Goal: Information Seeking & Learning: Find specific fact

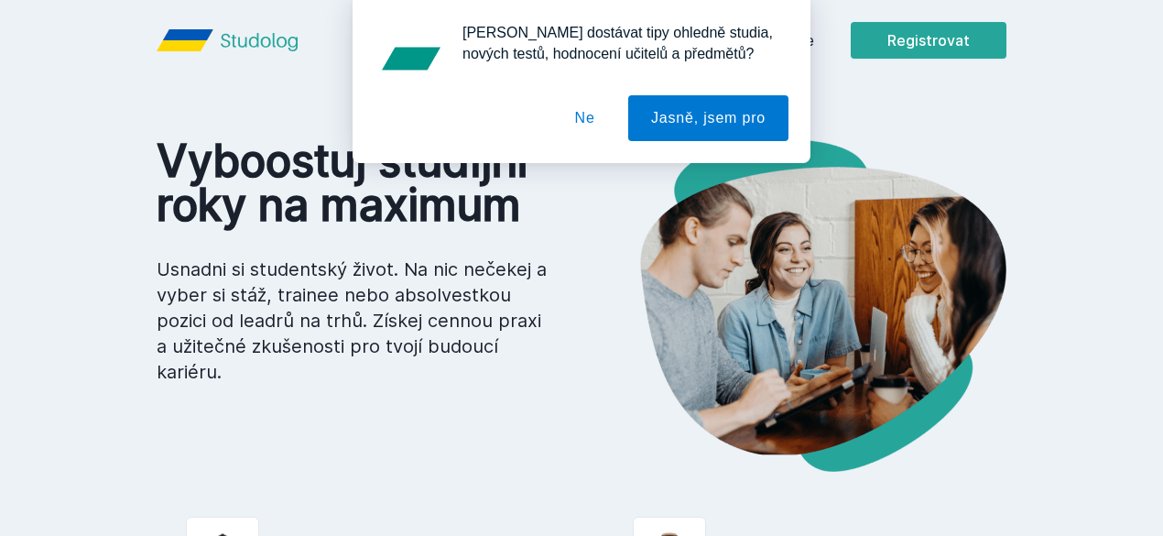
click at [603, 121] on button "Ne" at bounding box center [585, 118] width 66 height 46
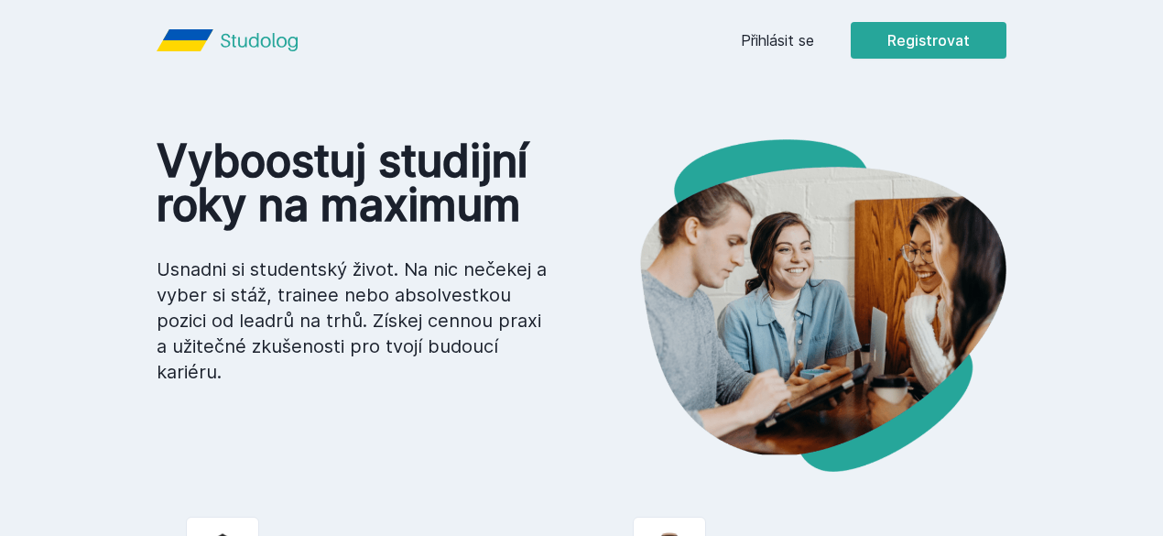
click at [933, 53] on div "Přihlásit se Registrovat" at bounding box center [874, 40] width 266 height 37
click at [814, 50] on link "Přihlásit se" at bounding box center [777, 40] width 73 height 22
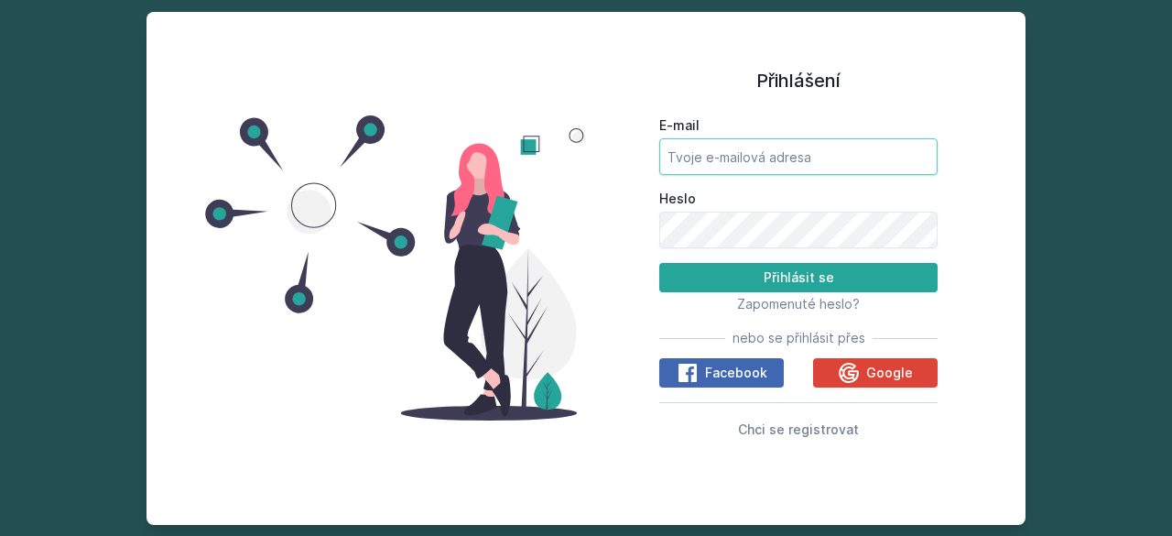
drag, startPoint x: 650, startPoint y: 186, endPoint x: 685, endPoint y: 169, distance: 38.5
click at [655, 184] on div "Přihlášení E-mail Heslo Přihlásit se Zapomenuté heslo? nebo se přihlásit přes F…" at bounding box center [798, 268] width 425 height 469
click at [685, 169] on input "E-mail" at bounding box center [798, 156] width 278 height 37
type input "¨"
type input "kasr03@vse,"
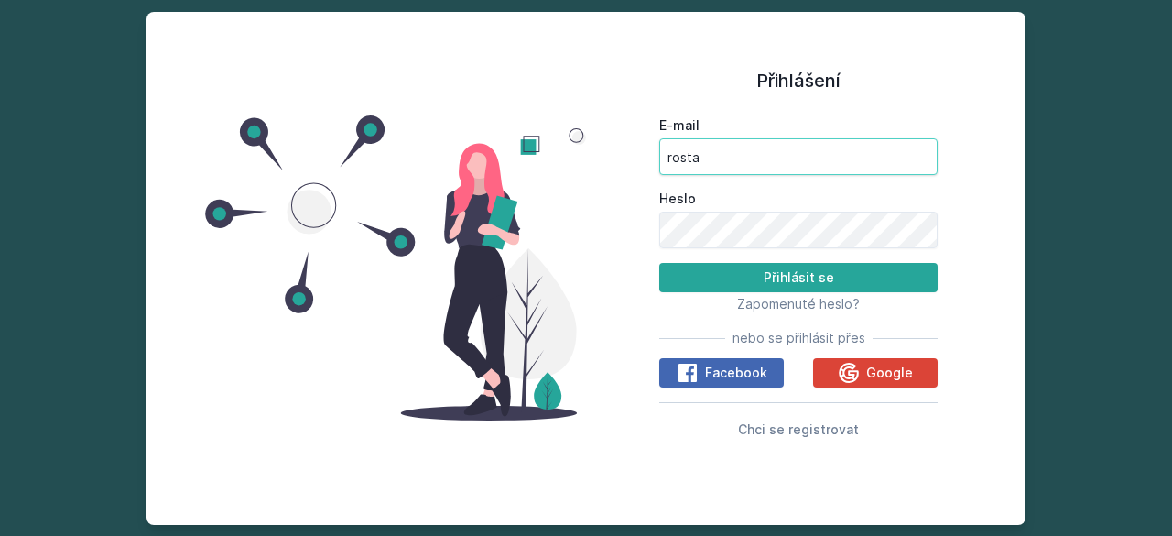
type input "[EMAIL_ADDRESS][DOMAIN_NAME]"
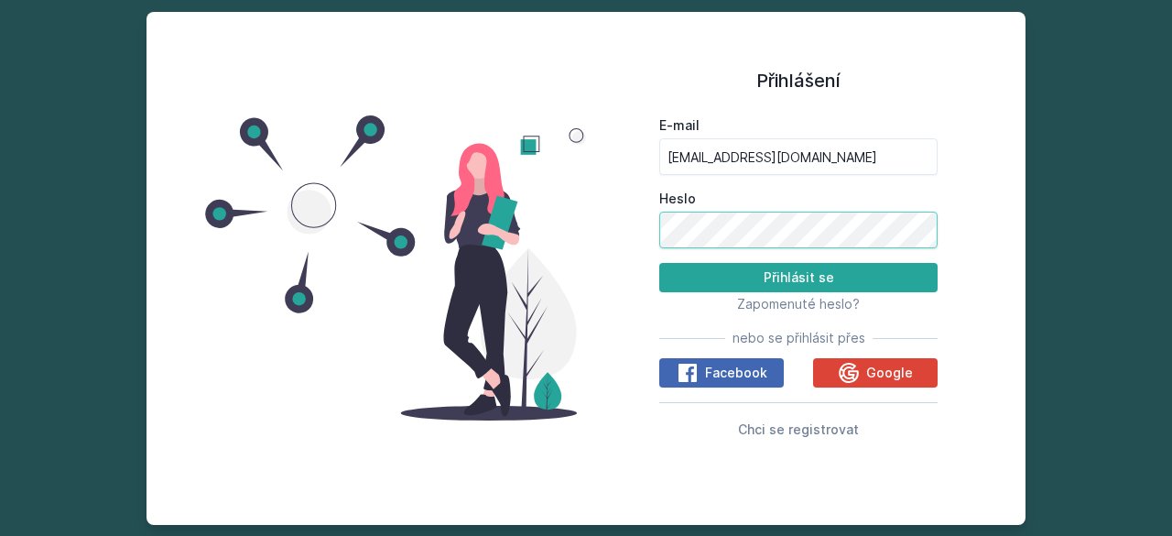
click at [659, 263] on button "Přihlásit se" at bounding box center [798, 277] width 278 height 29
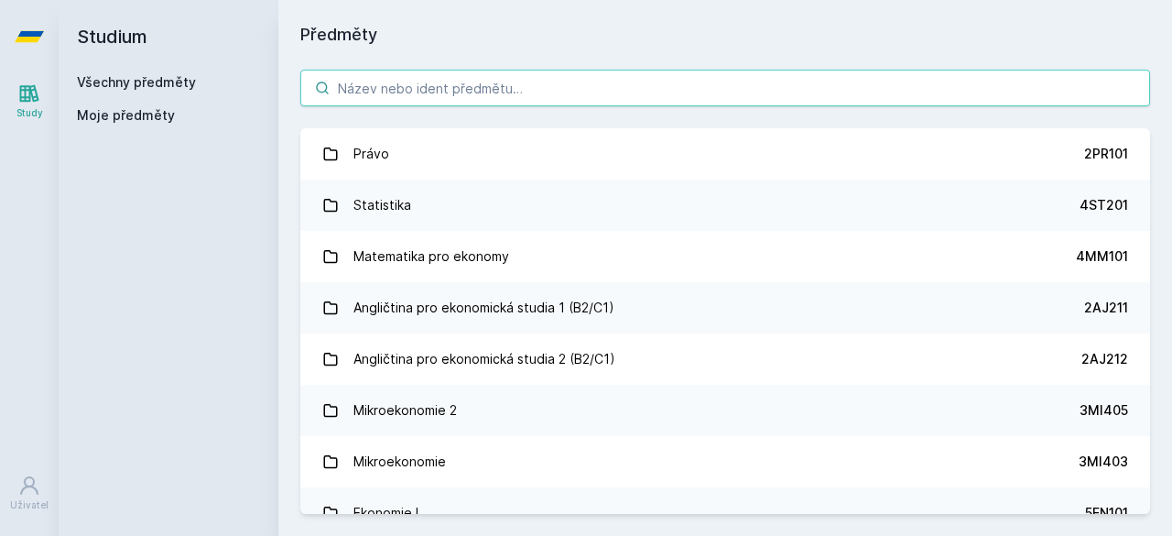
click at [493, 89] on input "search" at bounding box center [725, 88] width 850 height 37
paste input "5HPN - Státní zkouška ze studijního programu"
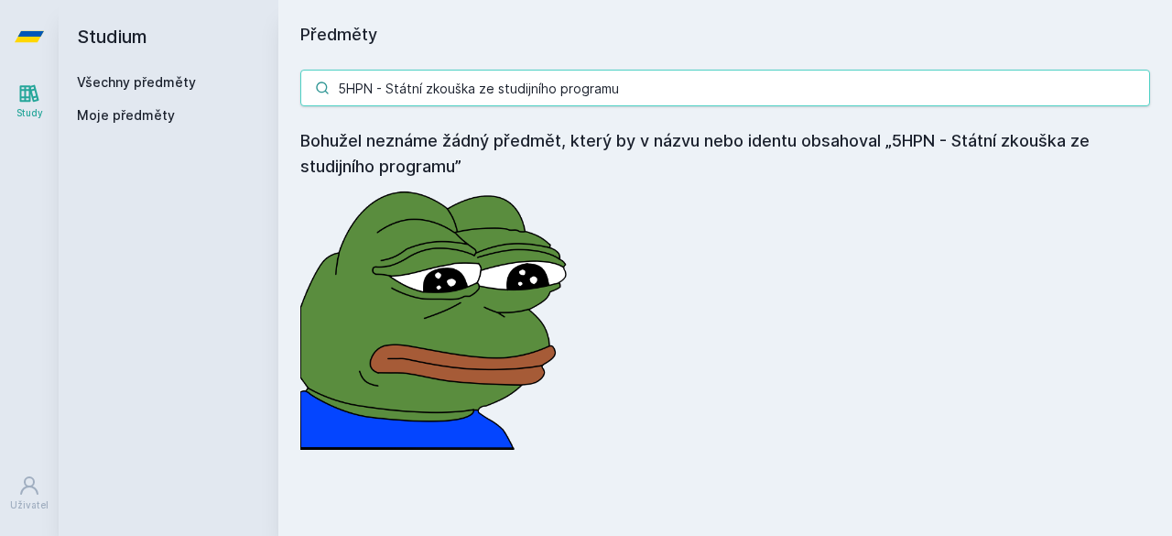
drag, startPoint x: 699, startPoint y: 96, endPoint x: 645, endPoint y: 97, distance: 54.0
click at [645, 97] on input "5HPN - Státní zkouška ze studijního programu" at bounding box center [725, 88] width 850 height 37
drag, startPoint x: 655, startPoint y: 94, endPoint x: 392, endPoint y: 92, distance: 262.8
click at [392, 92] on input "5HPN - Státní zkouška ze studijního programu" at bounding box center [725, 88] width 850 height 37
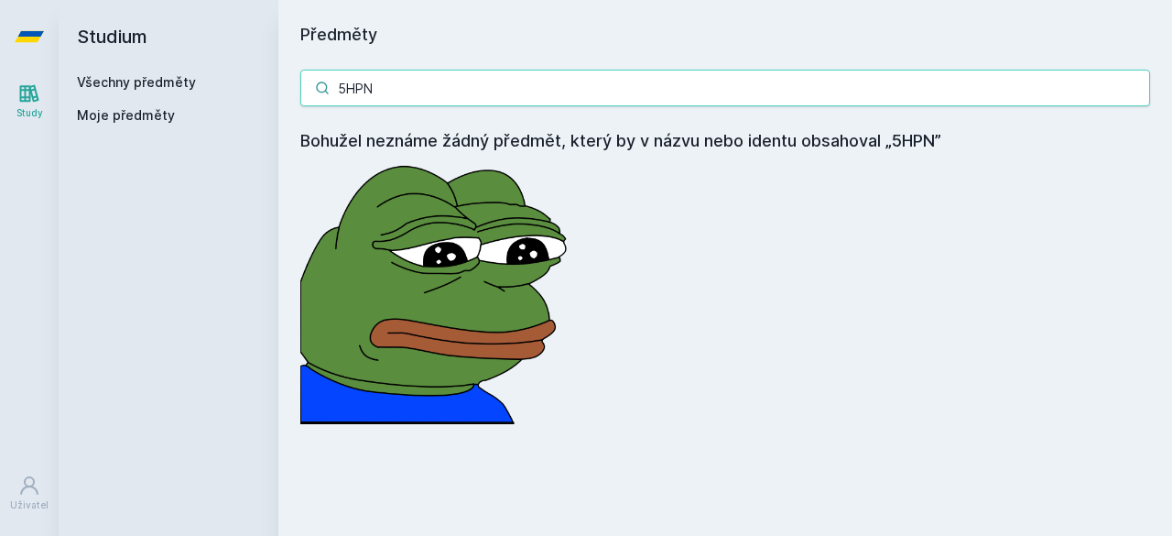
type input "5HPN"
